Goal: Task Accomplishment & Management: Use online tool/utility

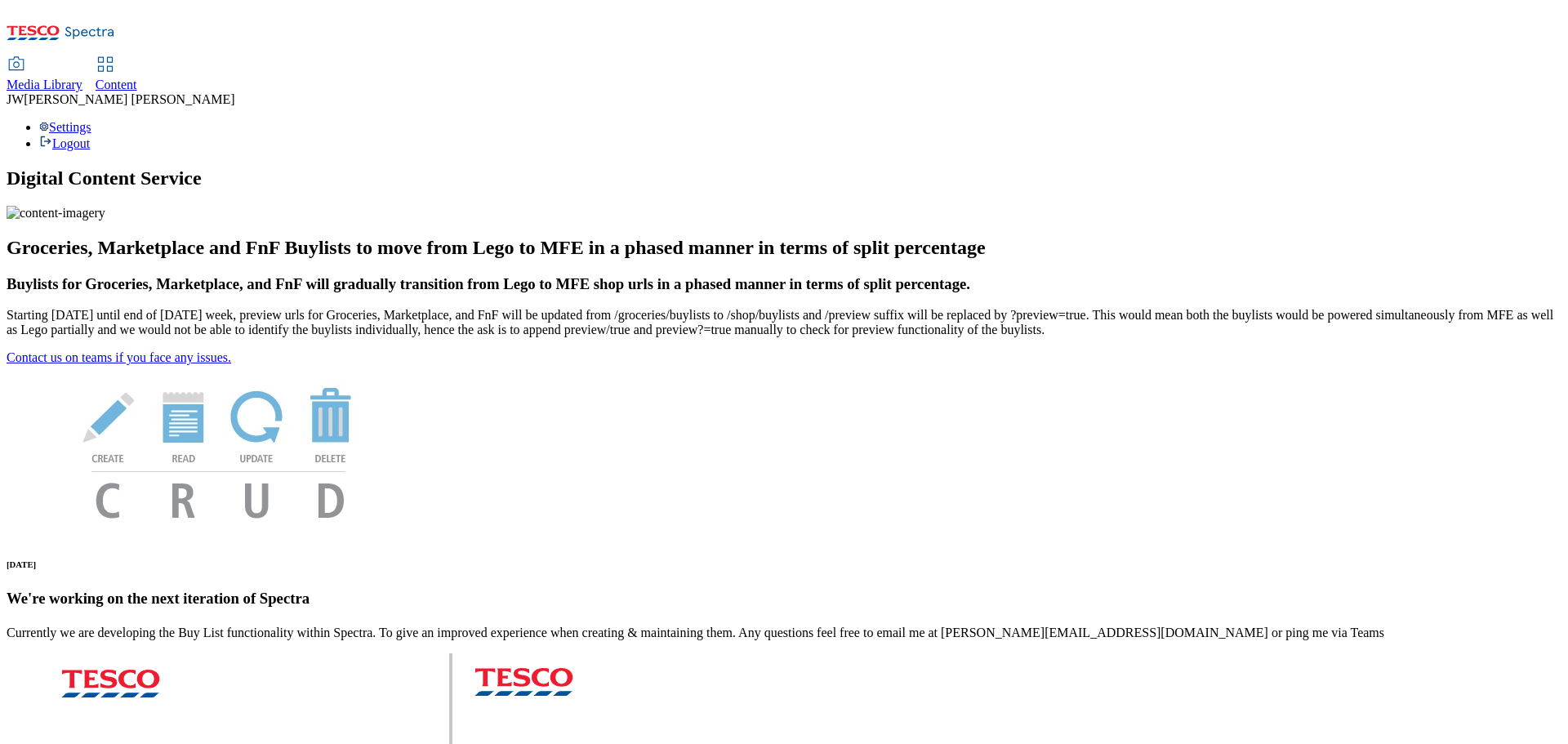
click at [82, 77] on div "Media Library" at bounding box center [45, 84] width 76 height 15
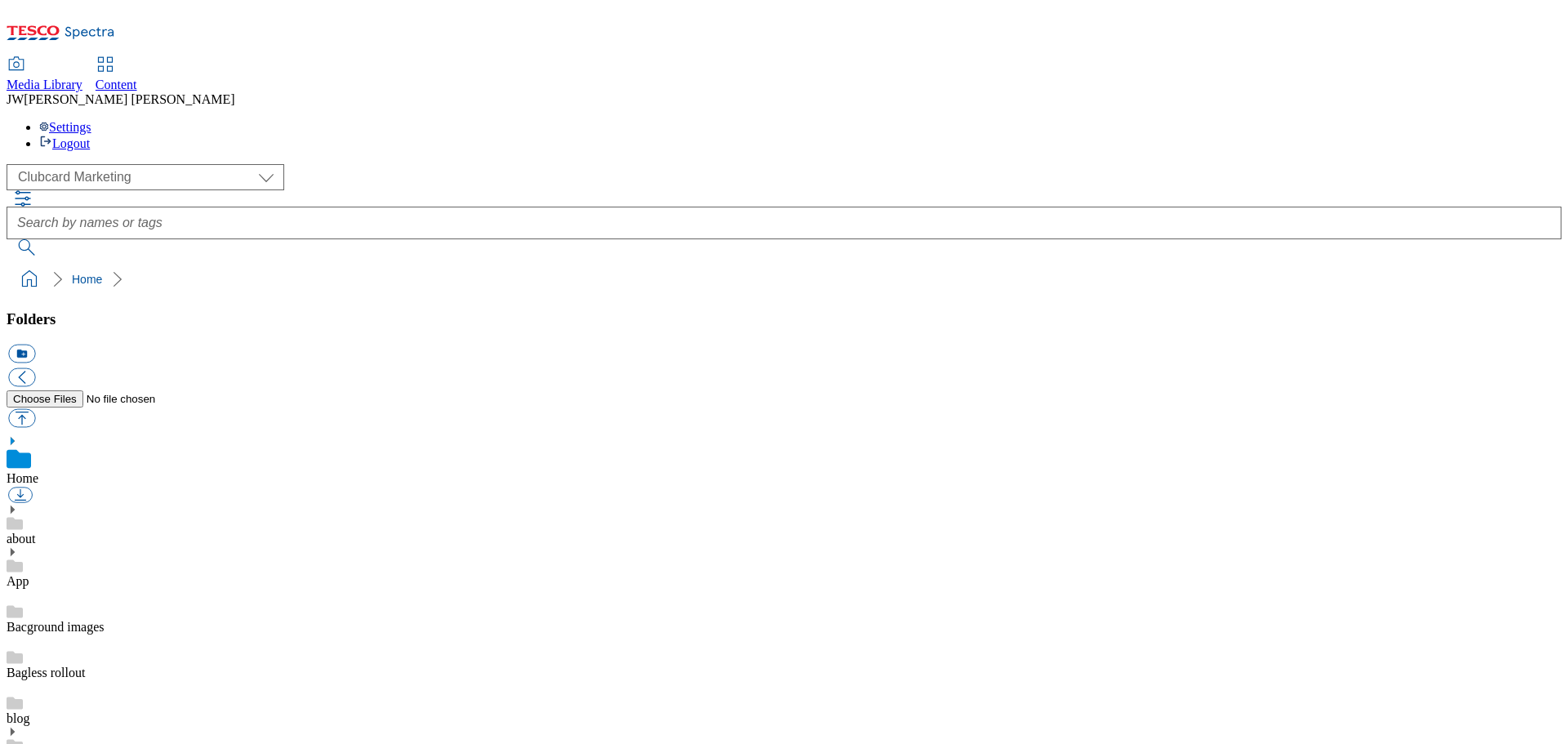
scroll to position [1, 0]
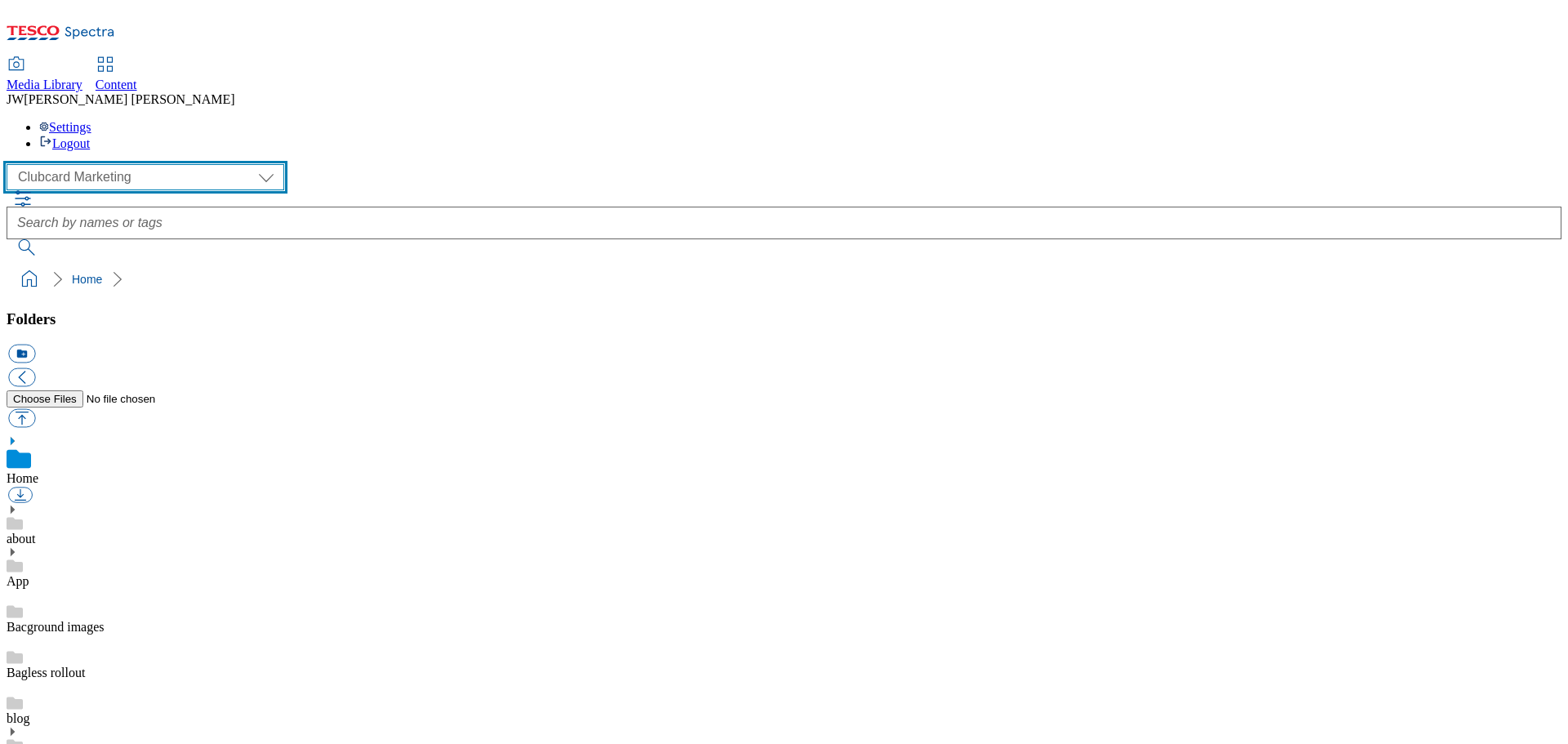
click at [99, 164] on select "Clubcard Marketing GHS Marketing UK GHS Product UK GHS ROI iGHS Marketing CE iG…" at bounding box center [146, 177] width 277 height 26
select select "flare-ghs-mktg"
click at [12, 164] on select "Clubcard Marketing GHS Marketing UK GHS Product UK GHS ROI iGHS Marketing CE iG…" at bounding box center [146, 177] width 277 height 26
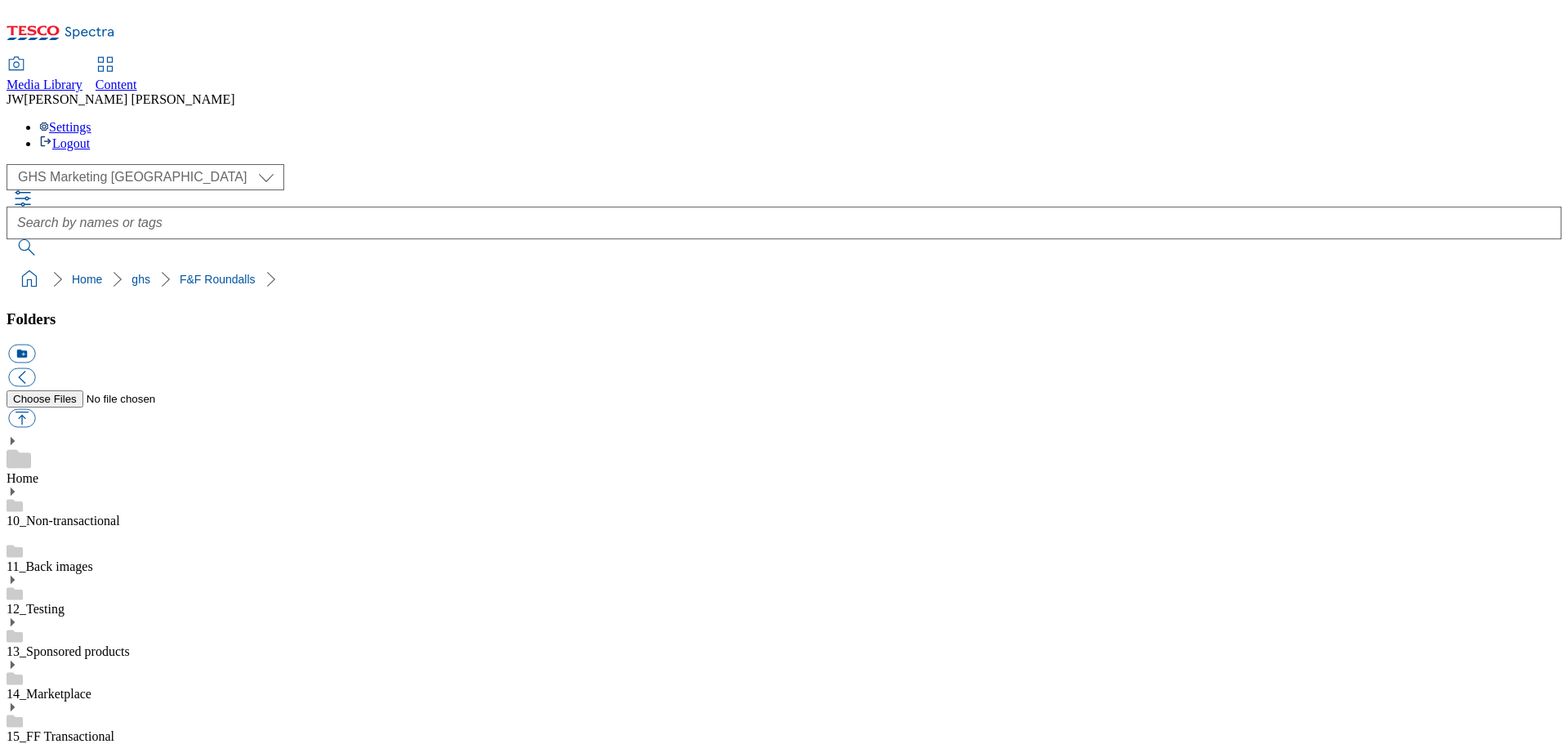
scroll to position [0, 260]
type input "rounded_super_department_clothing_and_accessories_department_christmas"
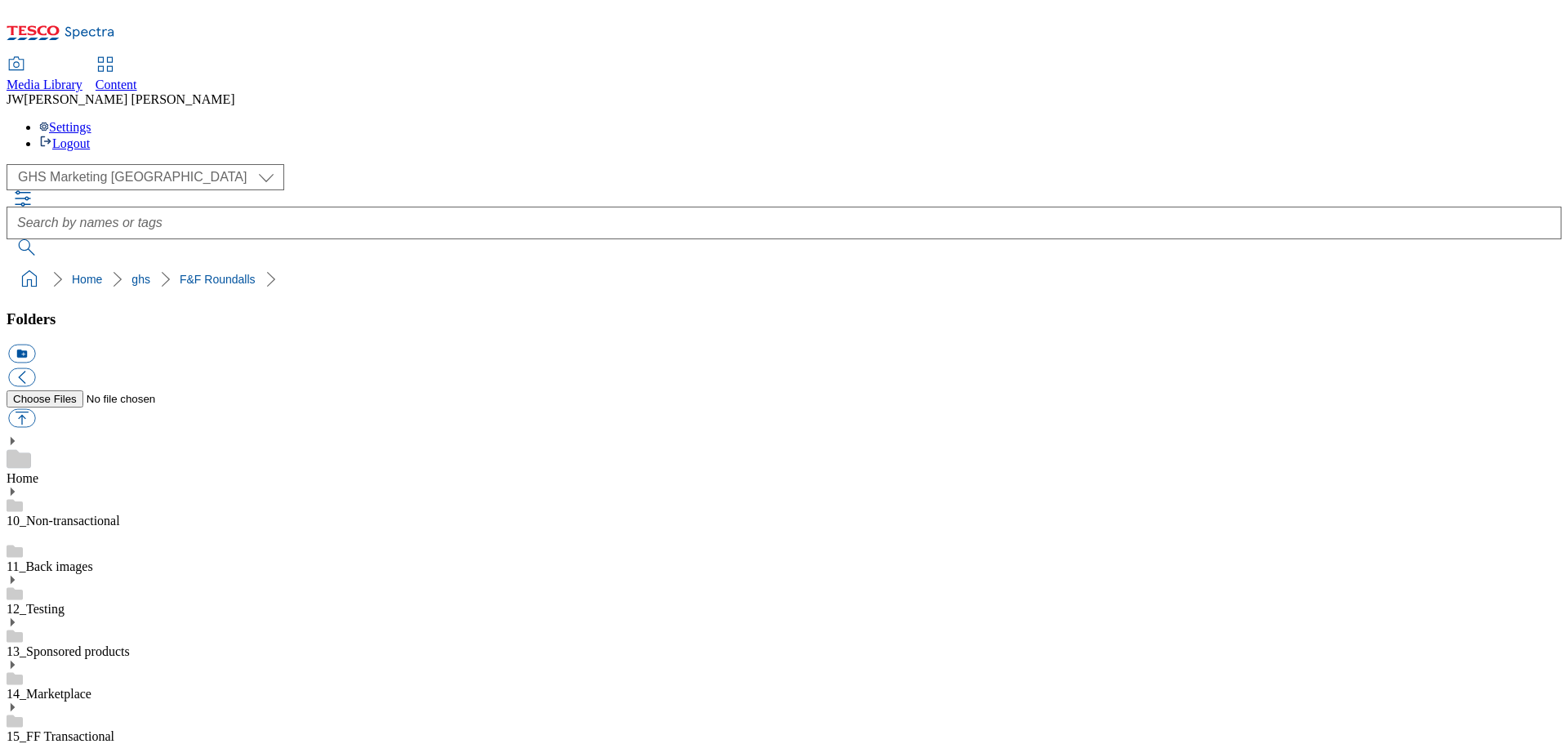
scroll to position [126, 0]
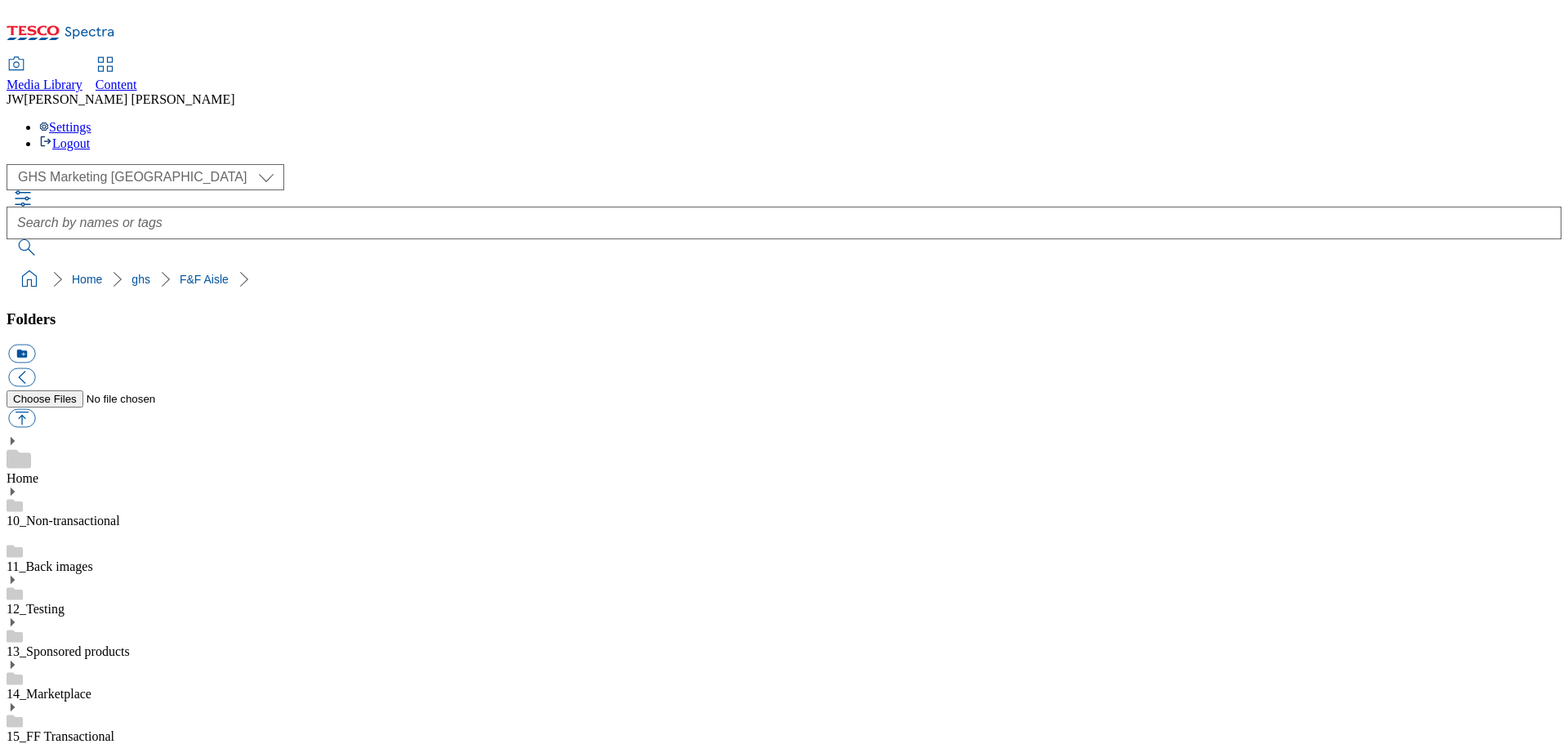
type input "thumbnail_super_department_clothing_and_accessories_department_christmas"
